Goal: Obtain resource: Obtain resource

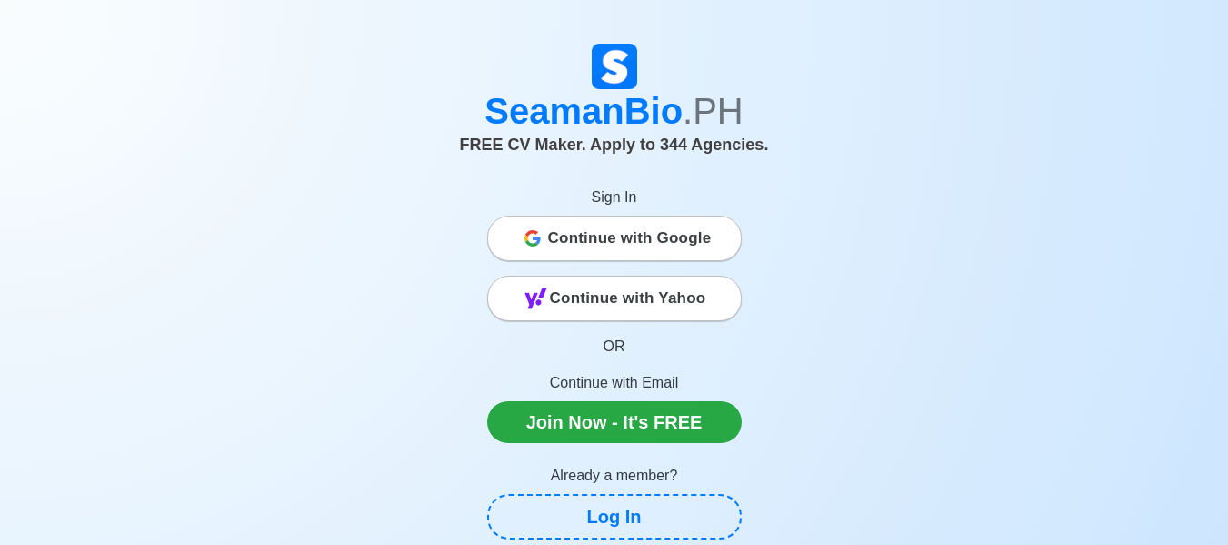
click at [597, 240] on span "Continue with Google" at bounding box center [630, 238] width 164 height 36
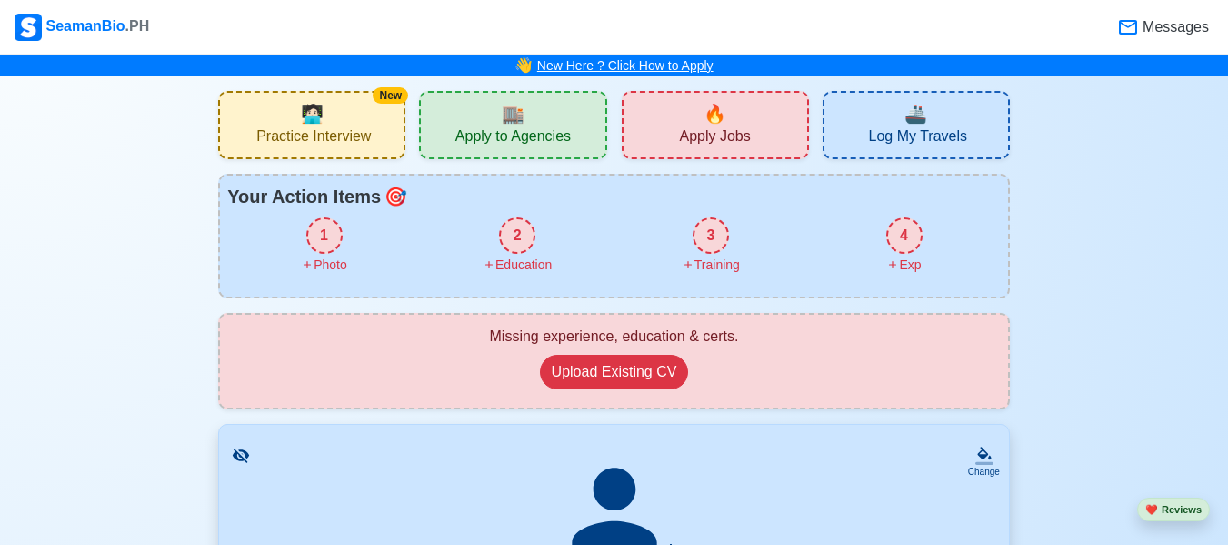
click at [651, 62] on link "New Here ? Click How to Apply" at bounding box center [625, 65] width 176 height 15
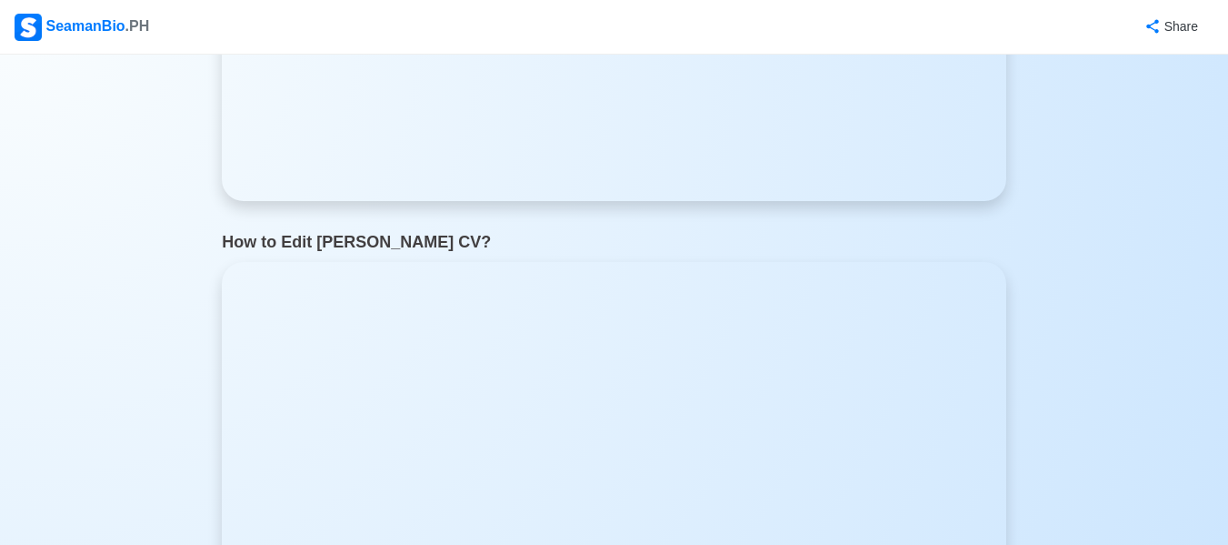
scroll to position [982, 0]
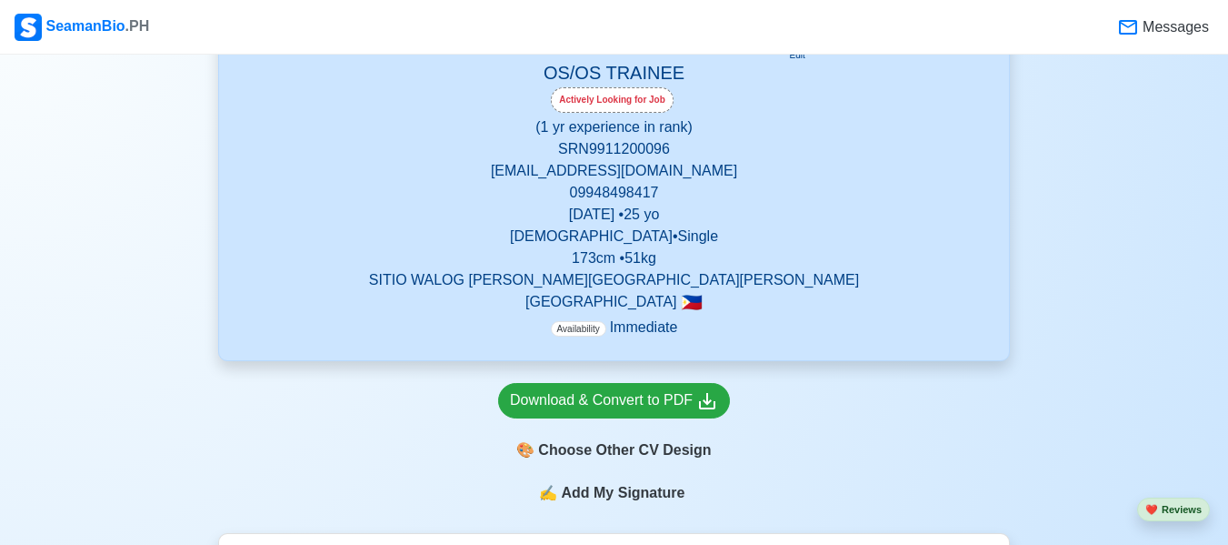
scroll to position [582, 0]
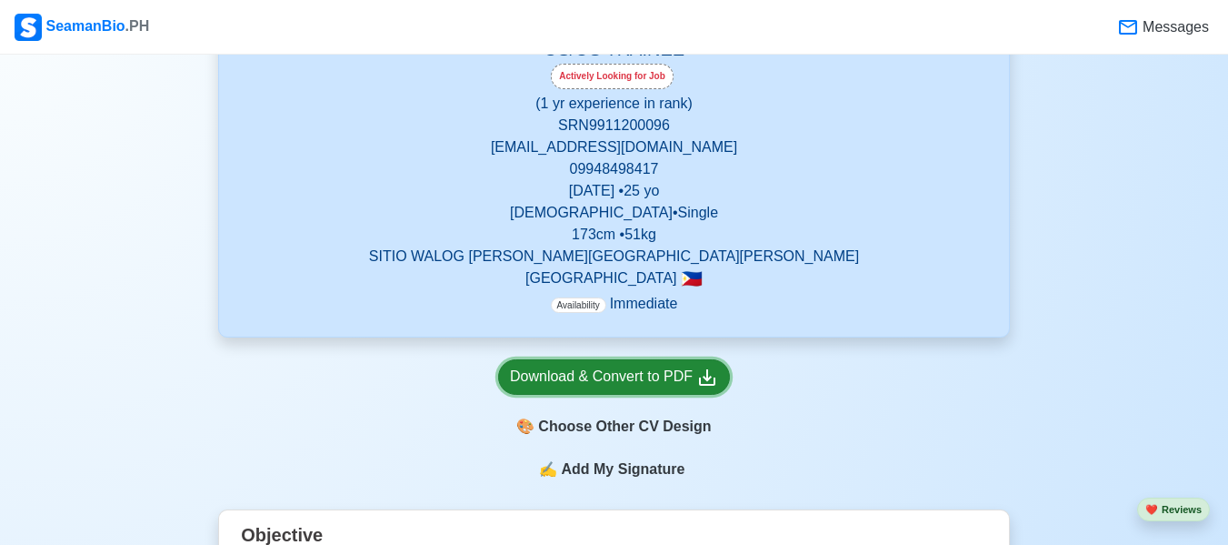
click at [617, 369] on div "Download & Convert to PDF" at bounding box center [614, 376] width 208 height 23
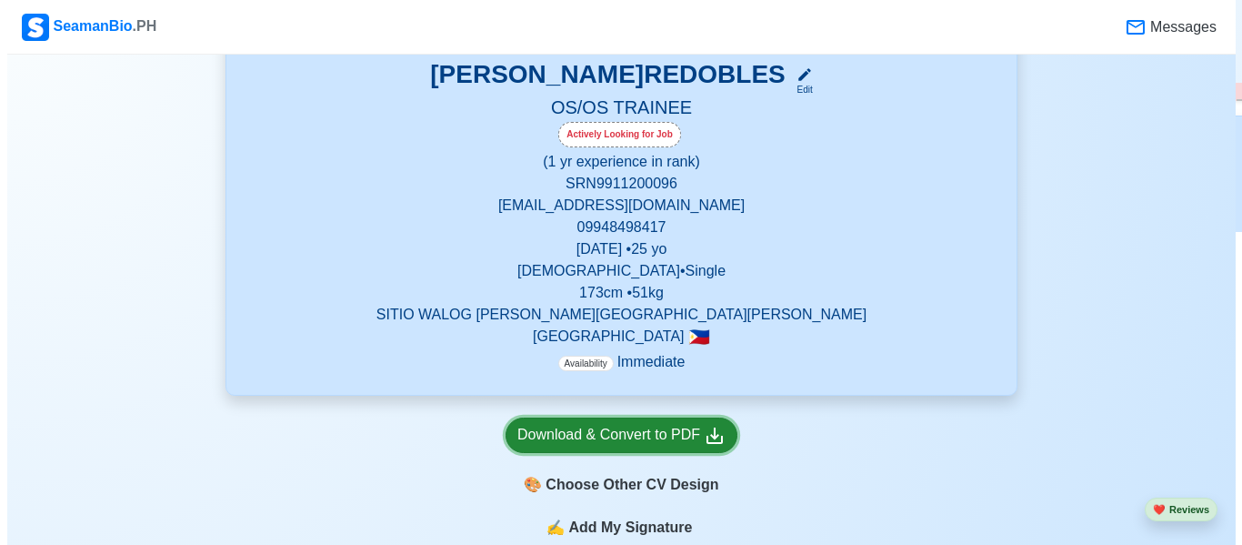
scroll to position [546, 0]
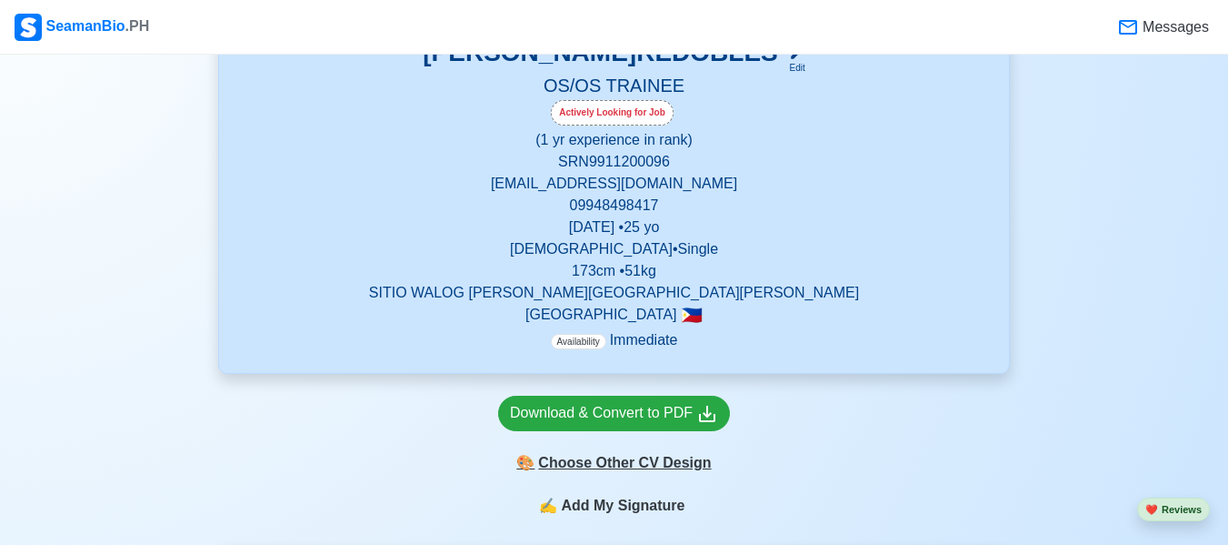
click at [614, 462] on div "🎨 Choose Other CV Design" at bounding box center [614, 462] width 232 height 35
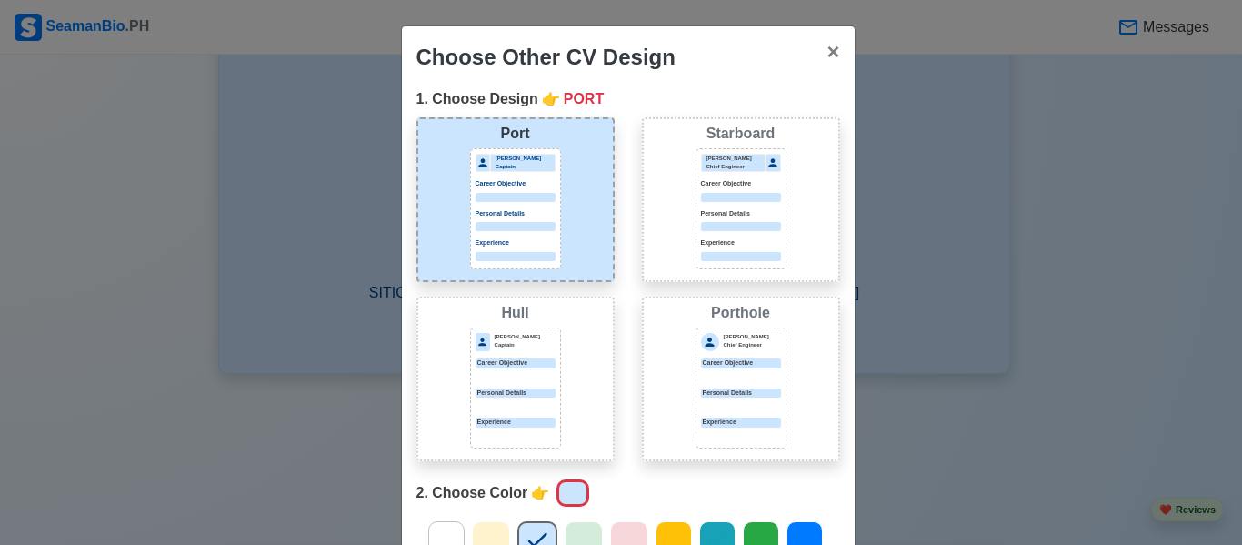
click at [520, 195] on div at bounding box center [515, 197] width 80 height 9
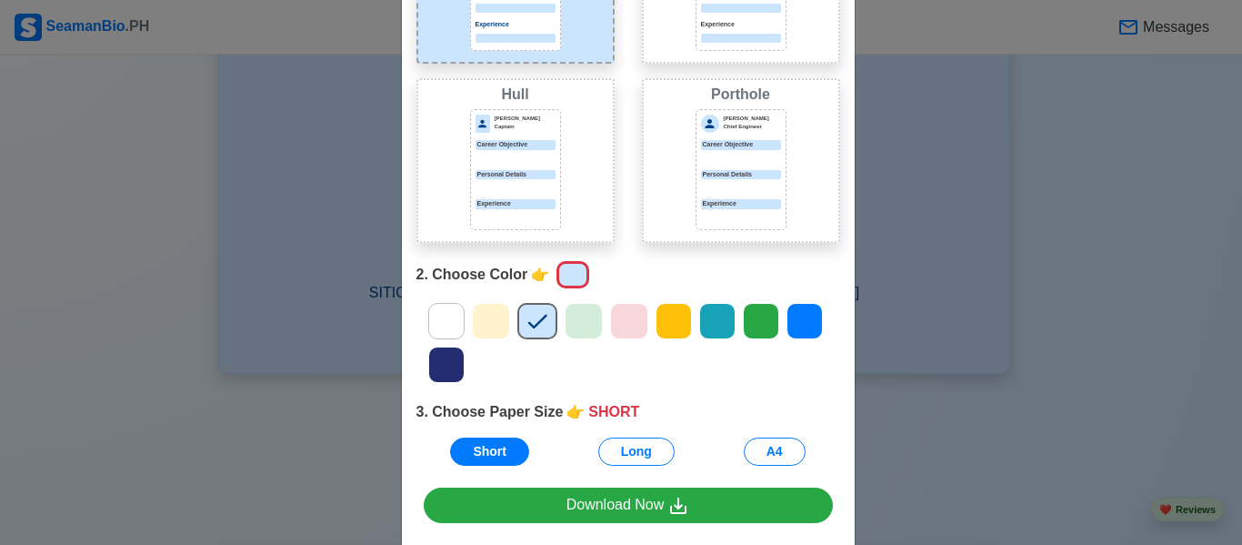
scroll to position [255, 0]
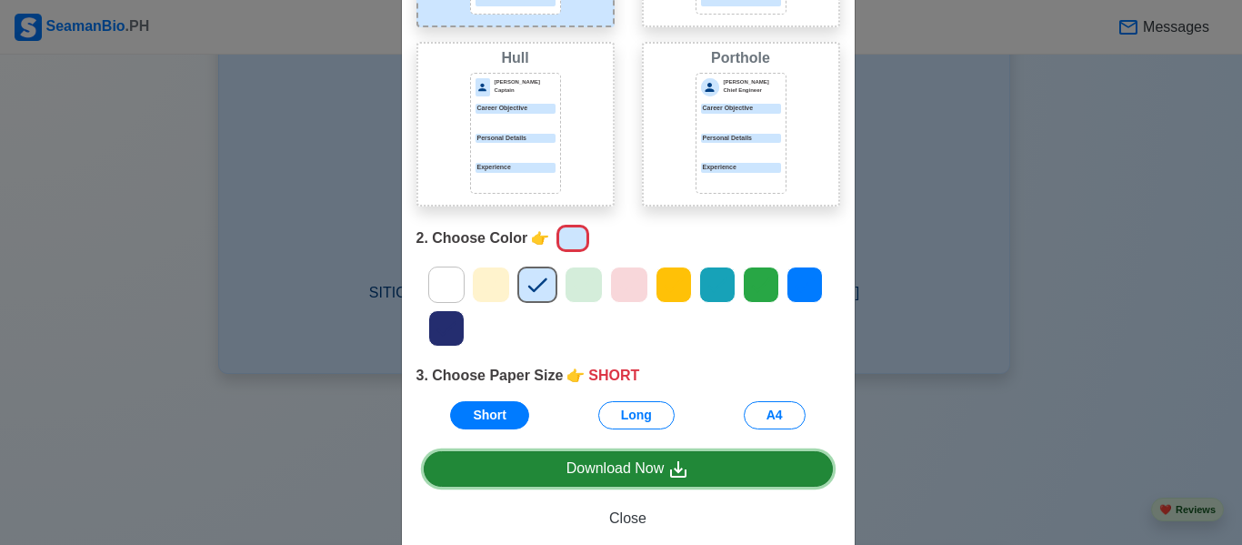
click at [614, 478] on div "Download Now" at bounding box center [628, 468] width 124 height 23
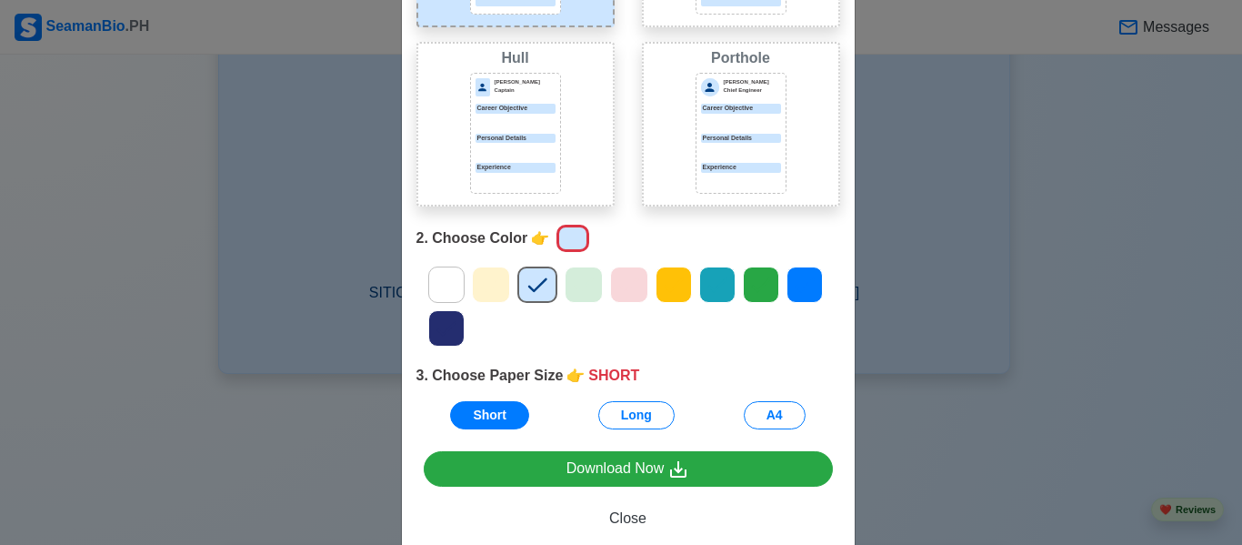
click at [756, 128] on div "Jeffrey Gil Chief Engineer Career Objective Personal Details Experience" at bounding box center [741, 133] width 91 height 121
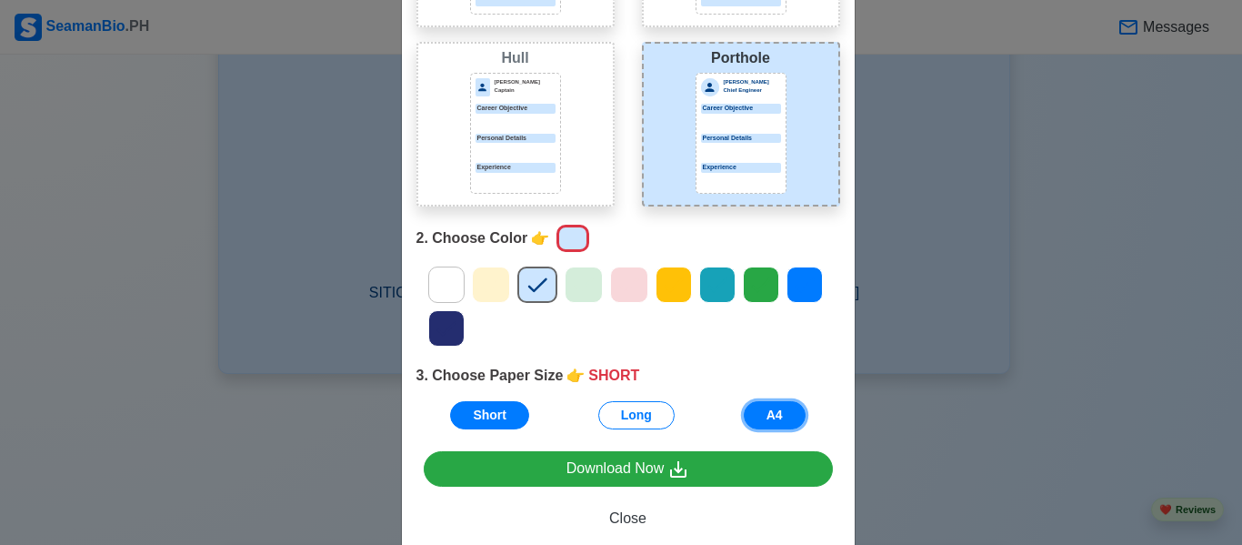
click at [789, 405] on button "A4" at bounding box center [775, 415] width 62 height 28
click at [721, 150] on div at bounding box center [741, 150] width 80 height 9
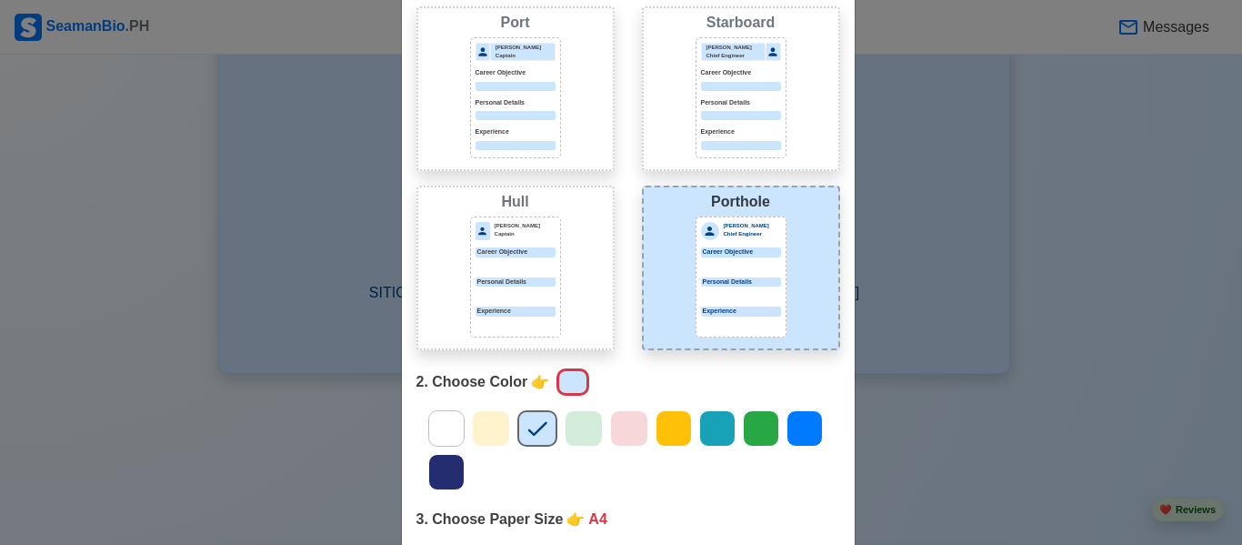
scroll to position [109, 0]
click at [537, 270] on div at bounding box center [515, 267] width 80 height 9
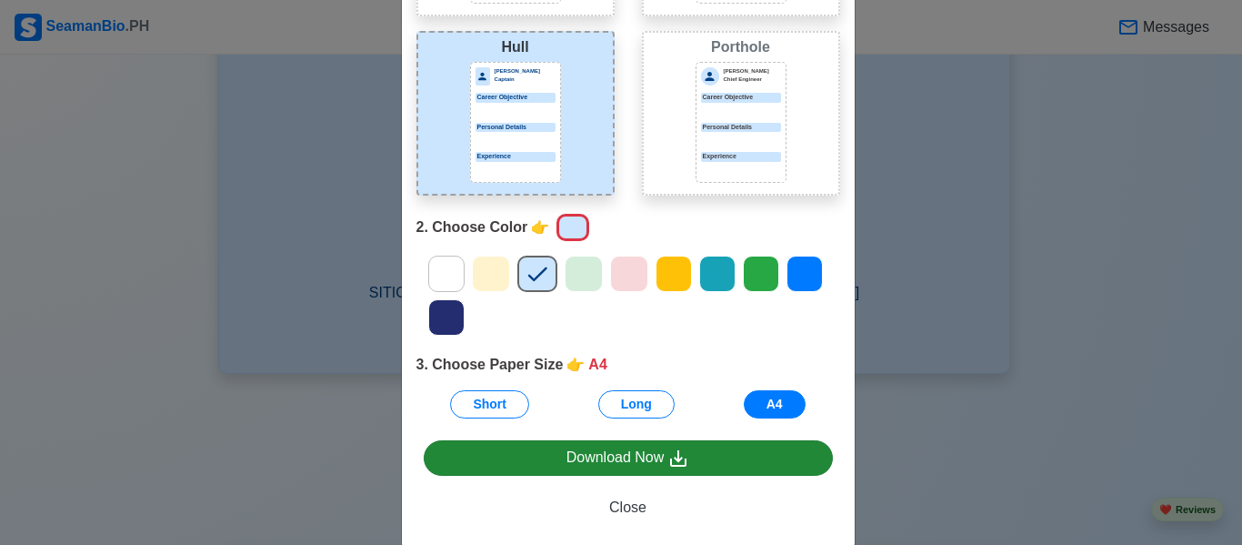
scroll to position [295, 0]
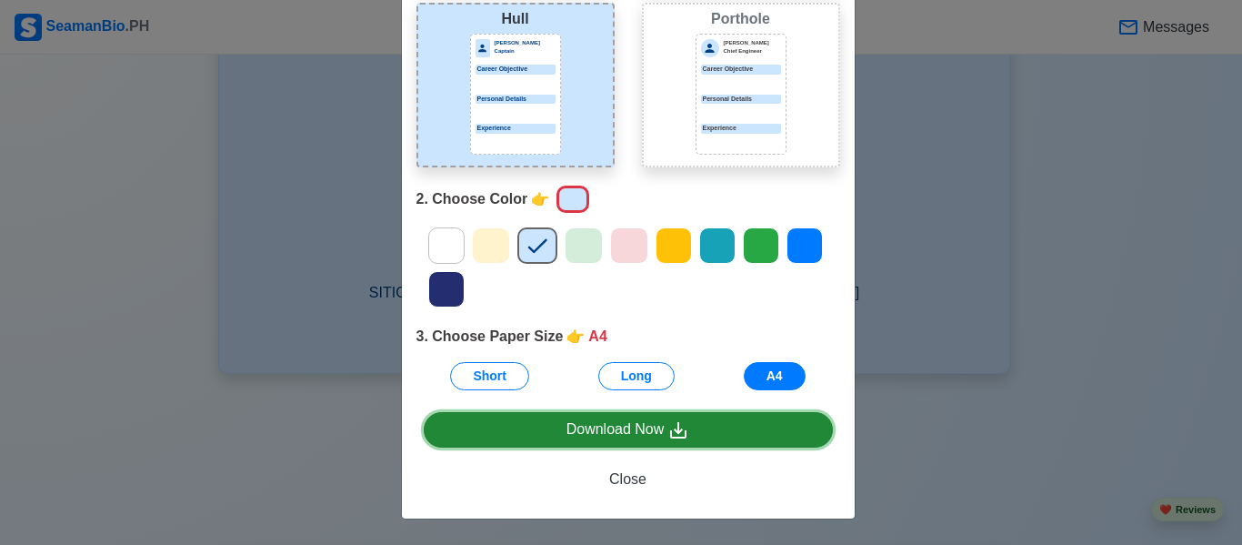
click at [642, 425] on div "Download Now" at bounding box center [628, 429] width 124 height 23
